Goal: Transaction & Acquisition: Purchase product/service

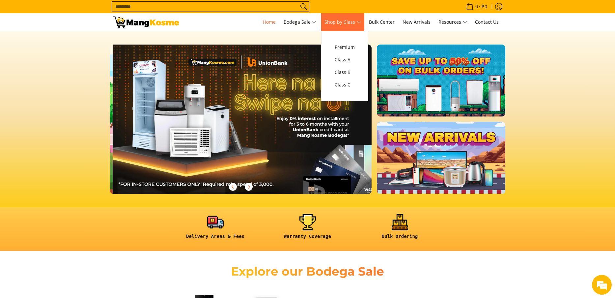
scroll to position [0, 262]
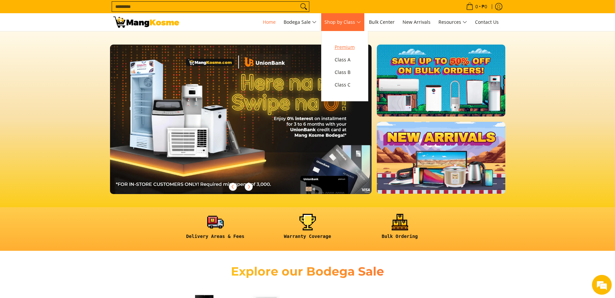
click at [349, 46] on span "Premium" at bounding box center [345, 47] width 20 height 8
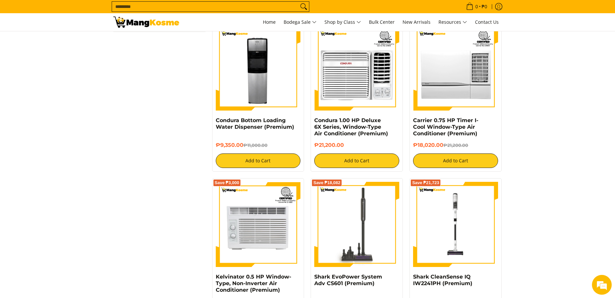
scroll to position [713, 0]
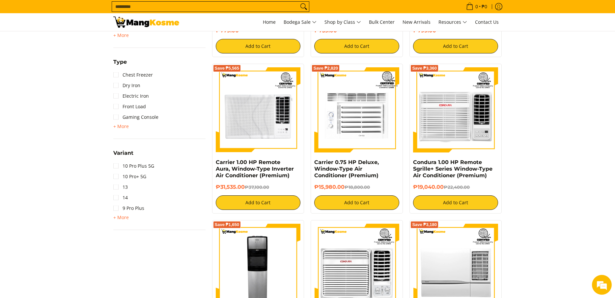
click at [164, 6] on input "Search..." at bounding box center [205, 7] width 187 height 10
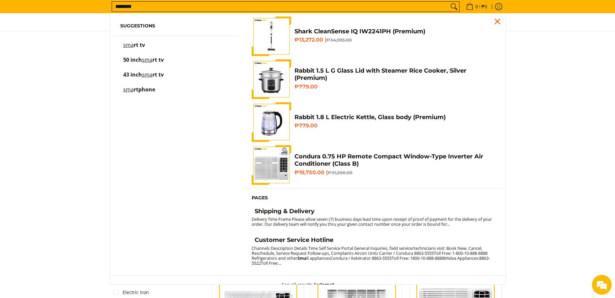
scroll to position [489, 0]
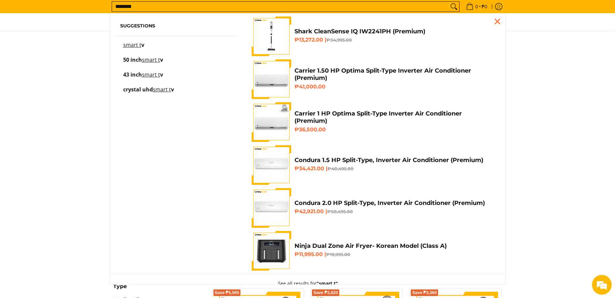
type input "********"
click at [449, 2] on button "Search" at bounding box center [454, 7] width 11 height 10
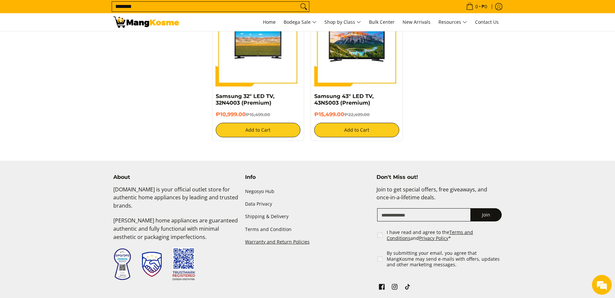
scroll to position [593, 0]
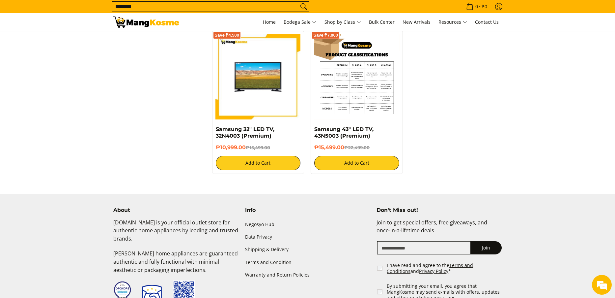
click at [358, 92] on img at bounding box center [356, 76] width 85 height 85
